Goal: Find specific page/section: Find specific page/section

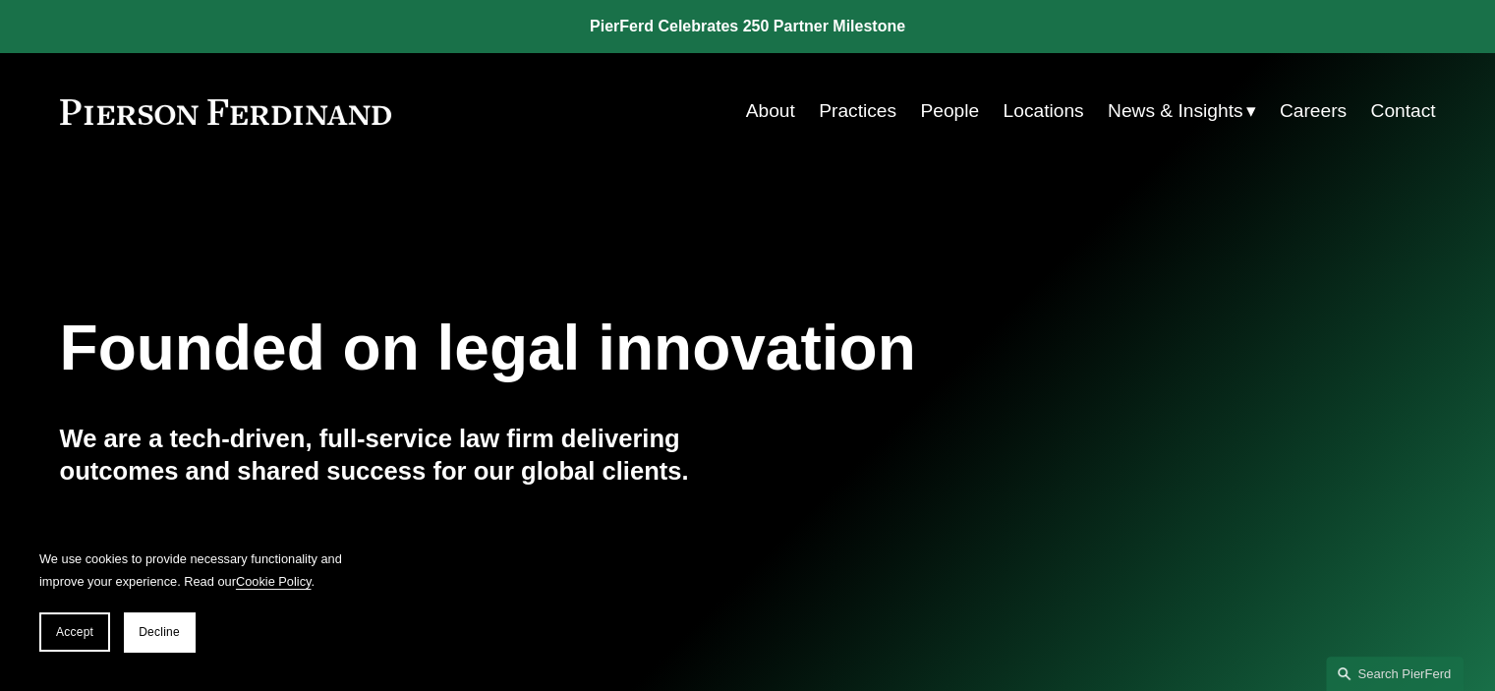
click at [942, 111] on link "People" at bounding box center [949, 110] width 59 height 37
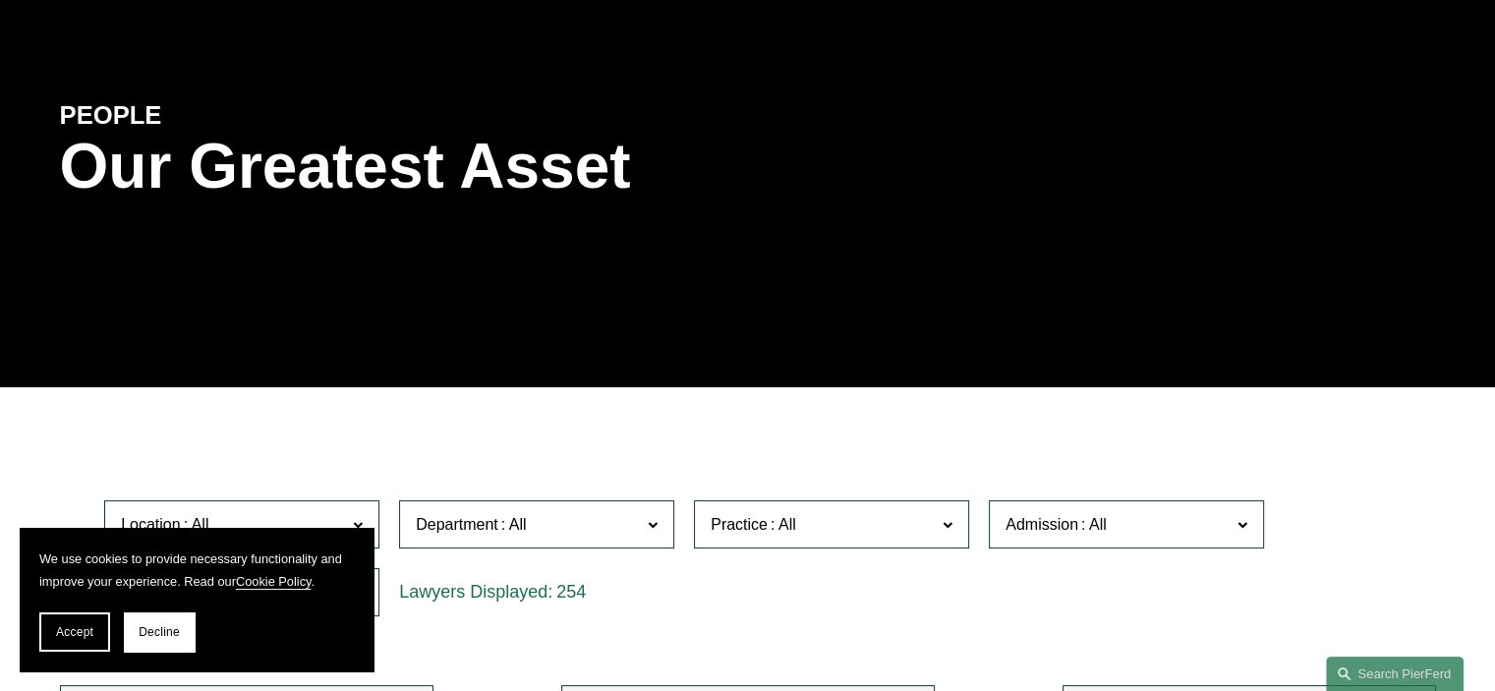
scroll to position [197, 0]
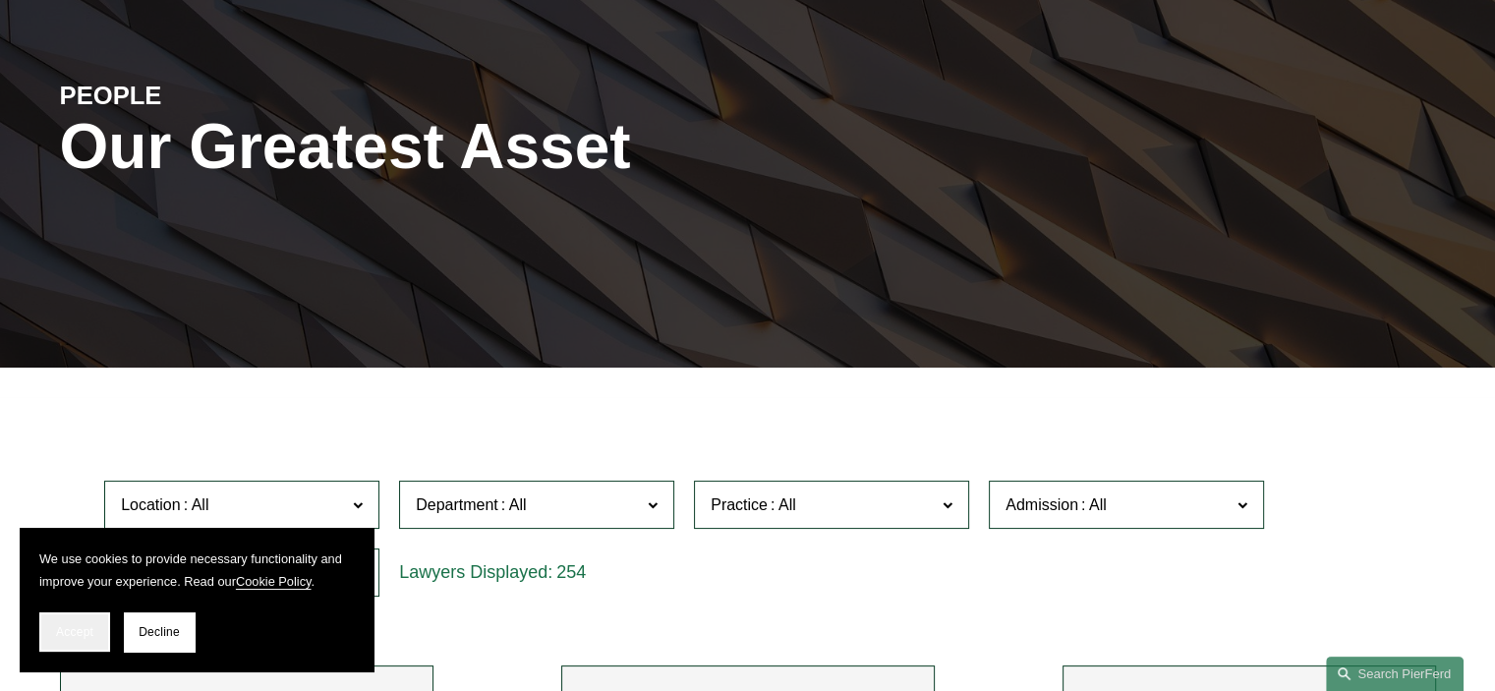
click at [52, 636] on button "Accept" at bounding box center [74, 631] width 71 height 39
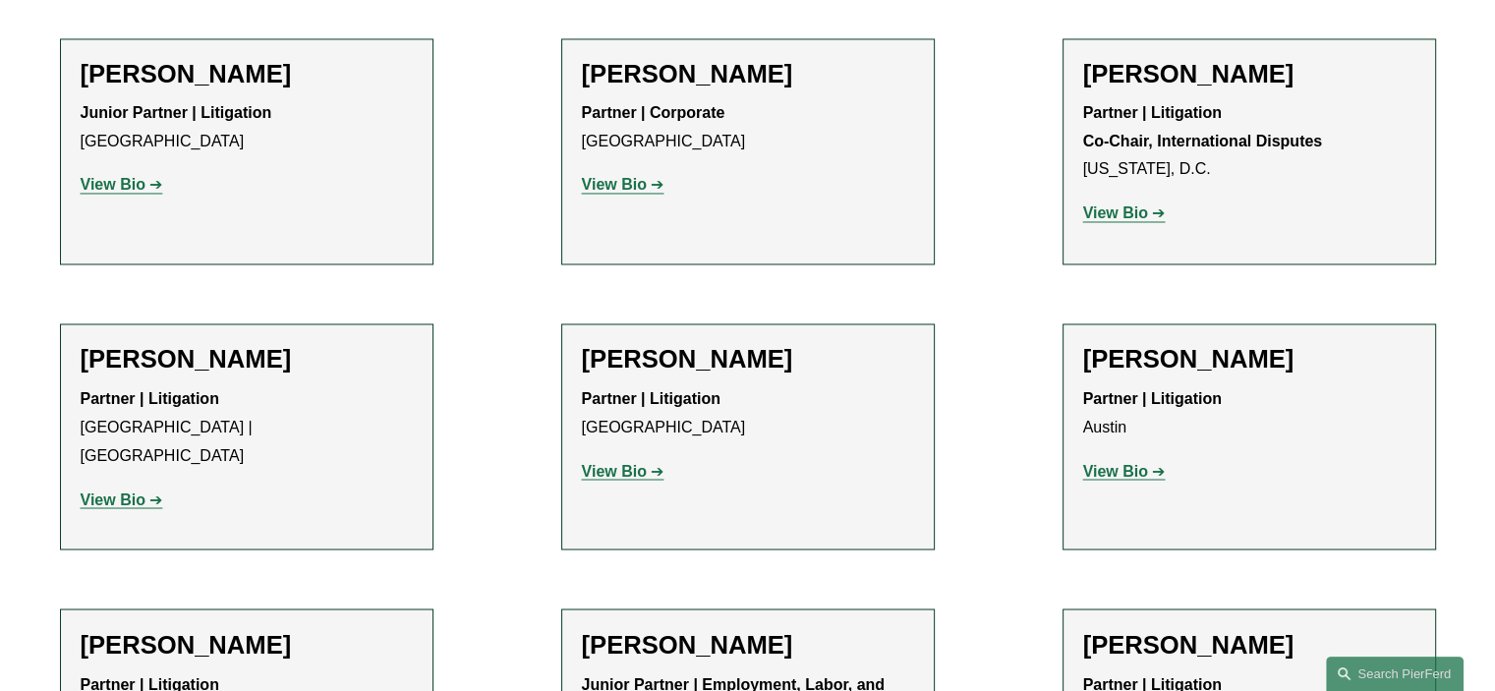
scroll to position [3342, 0]
